Goal: Find specific page/section: Find specific page/section

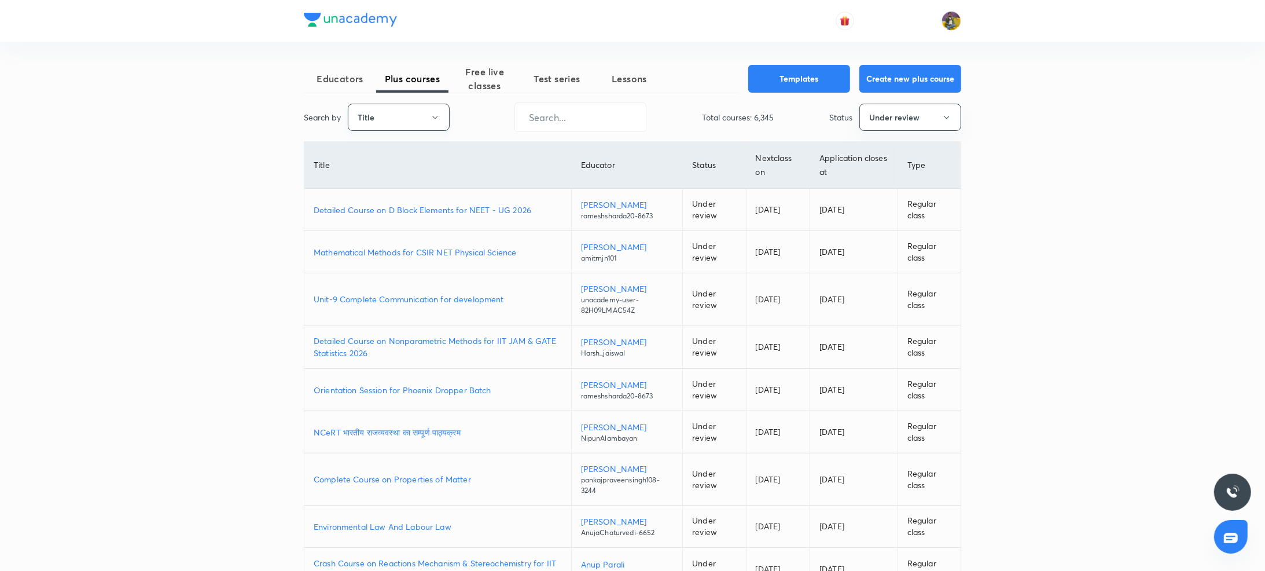
click at [437, 120] on icon "button" at bounding box center [434, 117] width 9 height 9
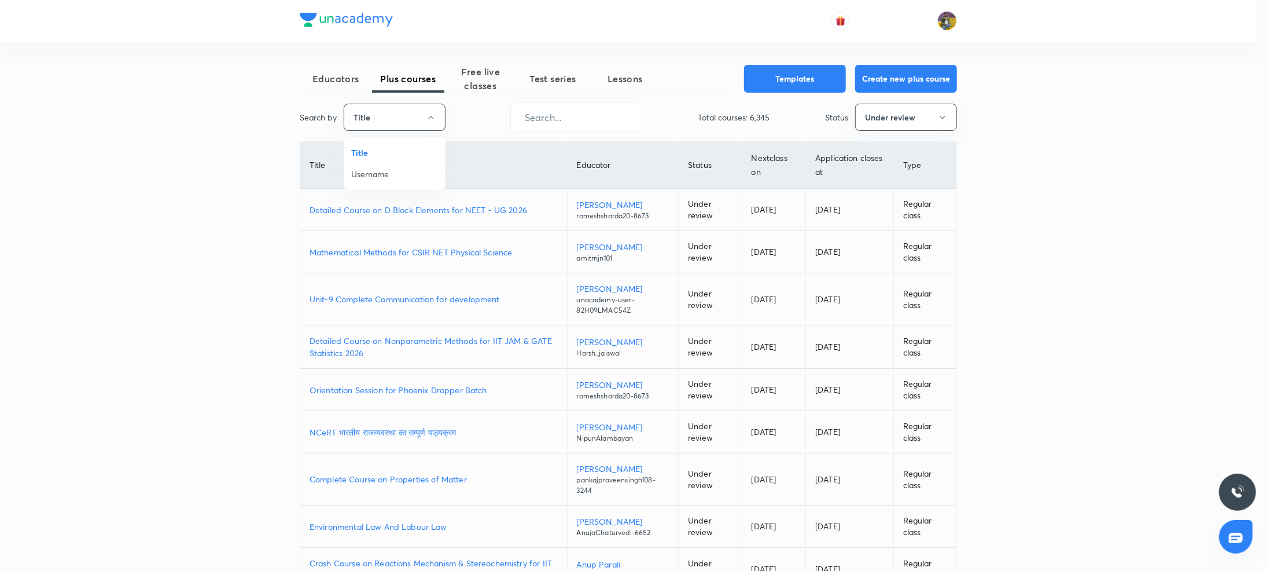
click at [385, 172] on span "Username" at bounding box center [394, 174] width 87 height 12
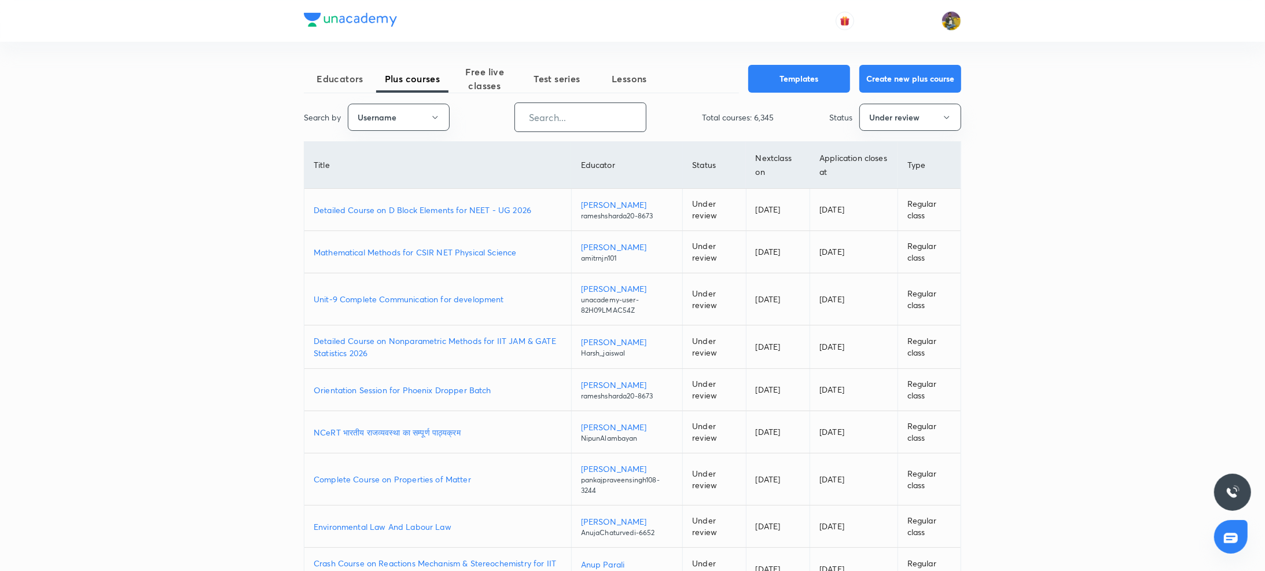
click at [619, 111] on input "text" at bounding box center [580, 117] width 131 height 30
paste input "SupreetDhamija"
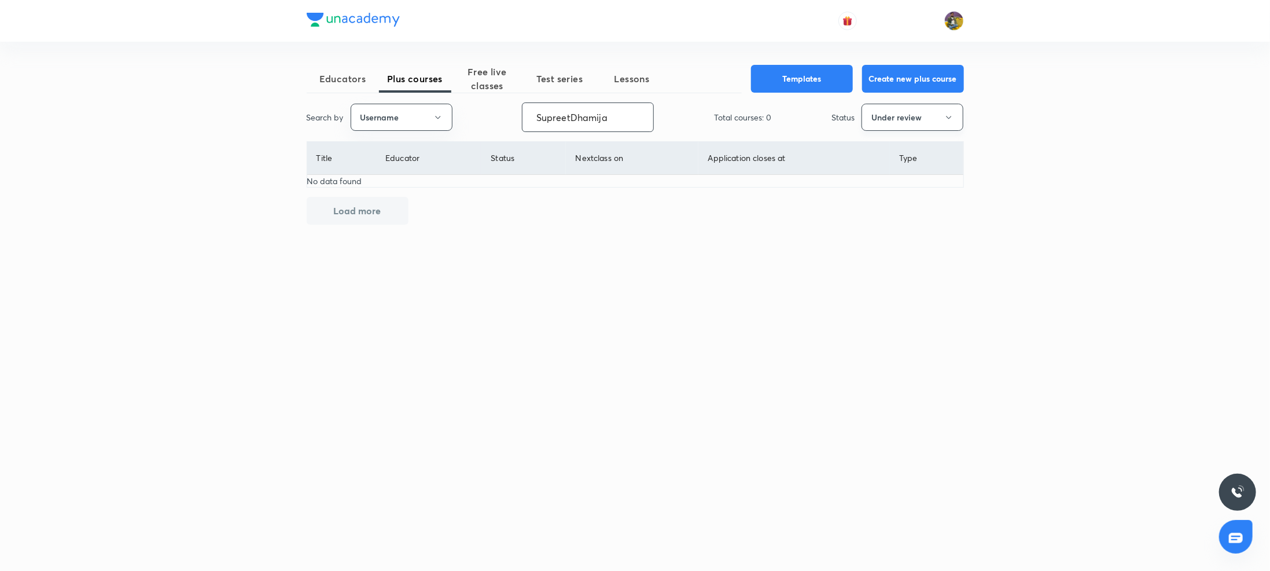
type input "SupreetDhamija"
click at [951, 120] on icon "button" at bounding box center [948, 117] width 9 height 9
click at [878, 216] on span "Live" at bounding box center [913, 217] width 87 height 12
